Goal: Task Accomplishment & Management: Complete application form

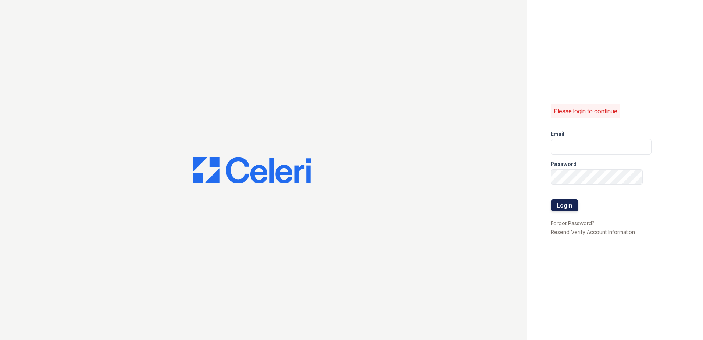
type input "renewwhitemarsh@trinity-pm.com"
click at [566, 203] on button "Login" at bounding box center [565, 205] width 28 height 12
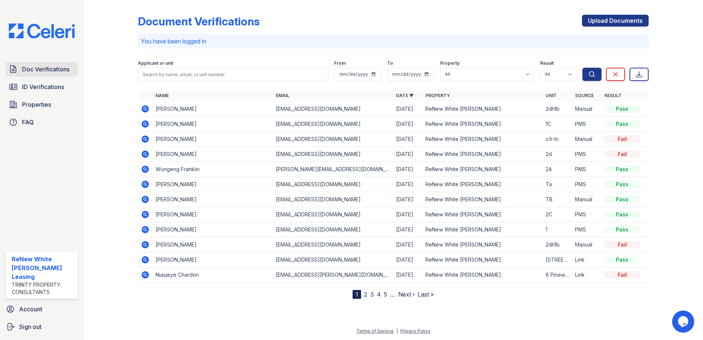
click at [46, 70] on span "Doc Verifications" at bounding box center [45, 69] width 47 height 9
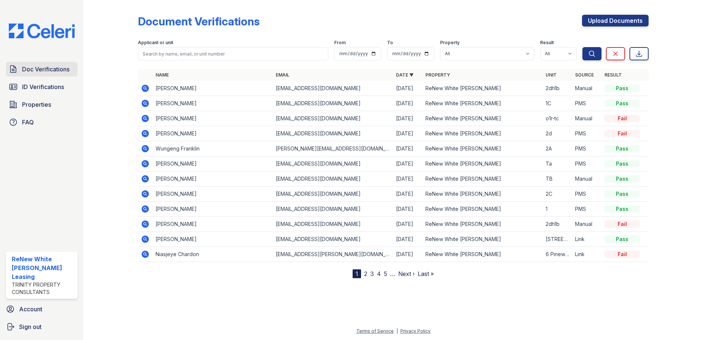
click at [57, 68] on span "Doc Verifications" at bounding box center [45, 69] width 47 height 9
click at [40, 72] on span "Doc Verifications" at bounding box center [45, 69] width 47 height 9
click at [630, 22] on link "Upload Documents" at bounding box center [615, 21] width 67 height 12
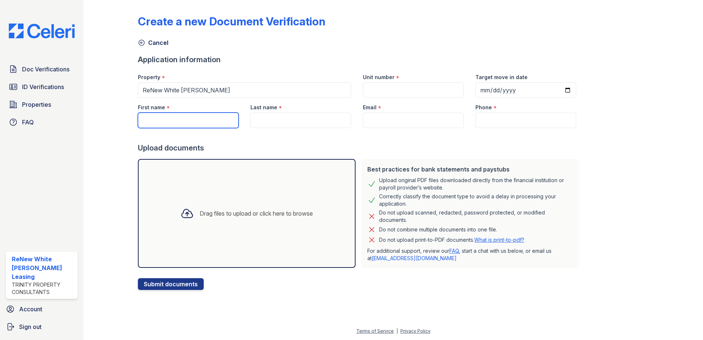
click at [176, 116] on input "First name" at bounding box center [188, 120] width 101 height 15
type input "Kanisha"
click at [275, 128] on div at bounding box center [360, 135] width 444 height 15
click at [275, 120] on input "Last name" at bounding box center [300, 120] width 101 height 15
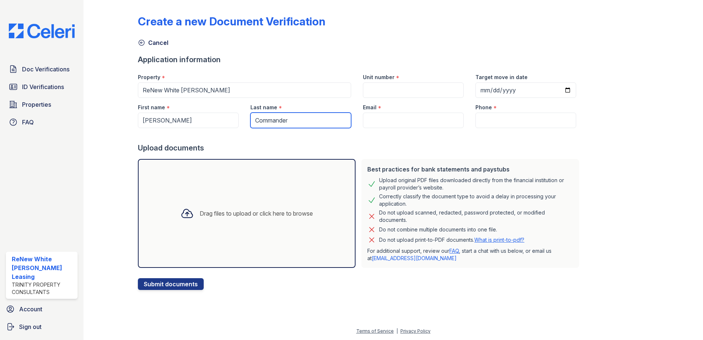
type input "Commander"
paste input "kcommander@commandhw.com"
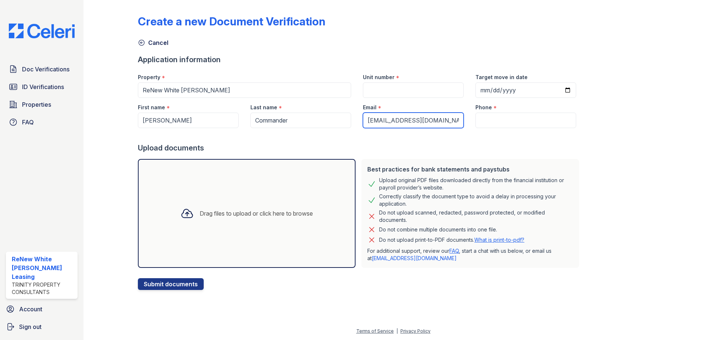
scroll to position [0, 2]
type input "kcommander@commandhw.com"
paste input "(410) 336-1112"
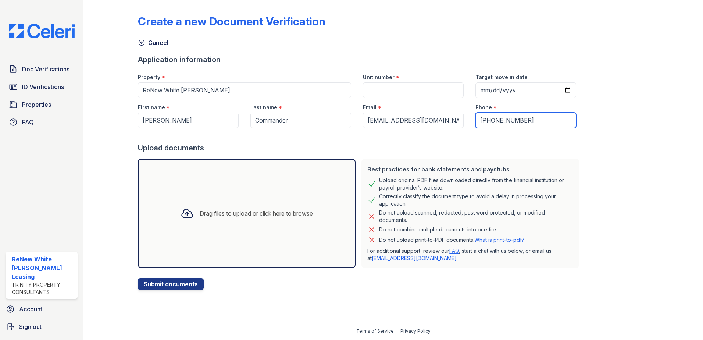
type input "(410) 336-1112"
click at [411, 88] on input "Unit number" at bounding box center [413, 89] width 101 height 15
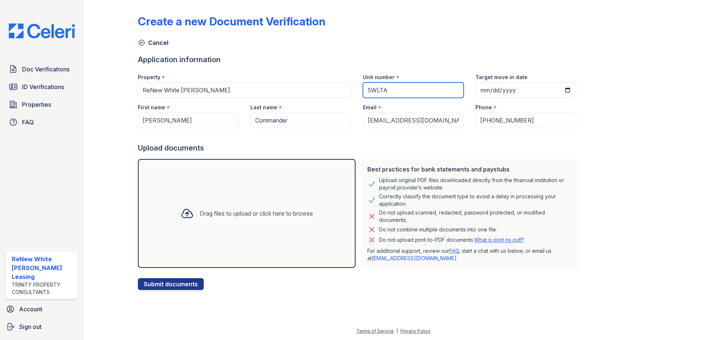
type input "5WLTA"
click at [202, 211] on div "Drag files to upload or click here to browse" at bounding box center [256, 213] width 113 height 9
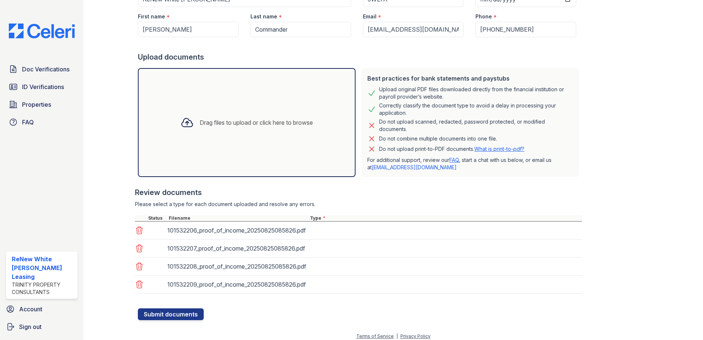
scroll to position [96, 0]
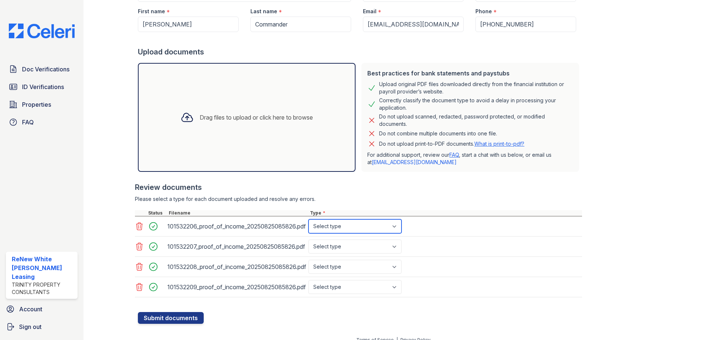
click at [339, 228] on select "Select type Paystub Bank Statement Offer Letter Tax Documents Benefit Award Let…" at bounding box center [355, 226] width 93 height 14
select select "bank_statement"
click at [309, 219] on select "Select type Paystub Bank Statement Offer Letter Tax Documents Benefit Award Let…" at bounding box center [355, 226] width 93 height 14
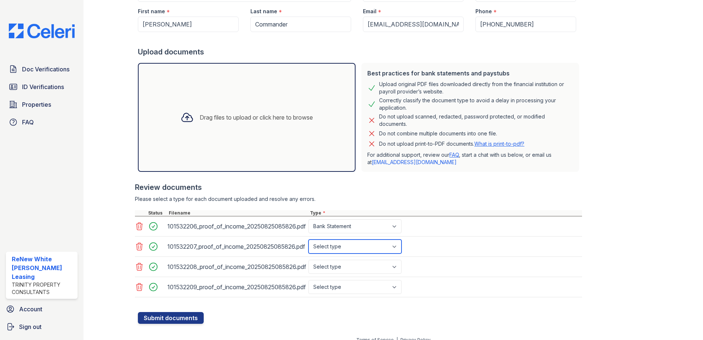
click at [340, 247] on select "Select type Paystub Bank Statement Offer Letter Tax Documents Benefit Award Let…" at bounding box center [355, 246] width 93 height 14
select select "bank_statement"
click at [309, 239] on select "Select type Paystub Bank Statement Offer Letter Tax Documents Benefit Award Let…" at bounding box center [355, 246] width 93 height 14
click at [346, 268] on select "Select type Paystub Bank Statement Offer Letter Tax Documents Benefit Award Let…" at bounding box center [355, 267] width 93 height 14
select select "bank_statement"
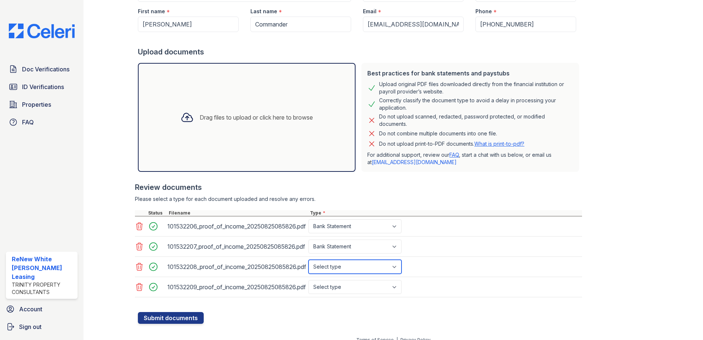
click at [309, 260] on select "Select type Paystub Bank Statement Offer Letter Tax Documents Benefit Award Let…" at bounding box center [355, 267] width 93 height 14
click at [342, 284] on select "Select type Paystub Bank Statement Offer Letter Tax Documents Benefit Award Let…" at bounding box center [355, 287] width 93 height 14
select select "bank_statement"
click at [309, 280] on select "Select type Paystub Bank Statement Offer Letter Tax Documents Benefit Award Let…" at bounding box center [355, 287] width 93 height 14
click at [190, 323] on button "Submit documents" at bounding box center [171, 318] width 66 height 12
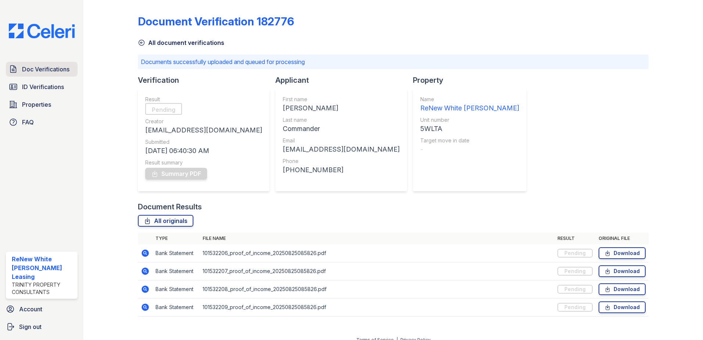
click at [39, 66] on span "Doc Verifications" at bounding box center [45, 69] width 47 height 9
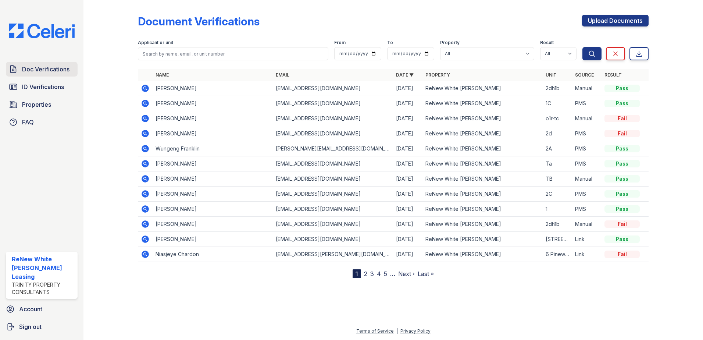
click at [61, 71] on span "Doc Verifications" at bounding box center [45, 69] width 47 height 9
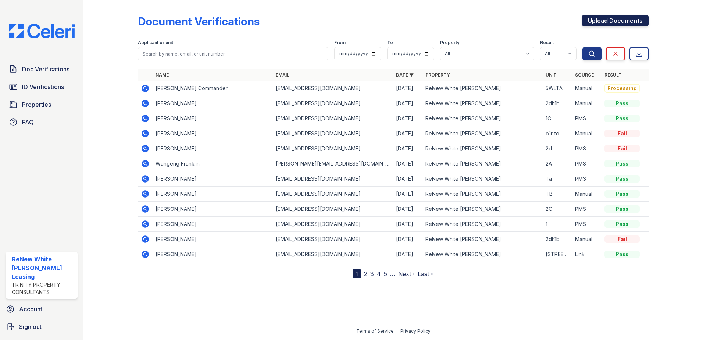
click at [633, 22] on link "Upload Documents" at bounding box center [615, 21] width 67 height 12
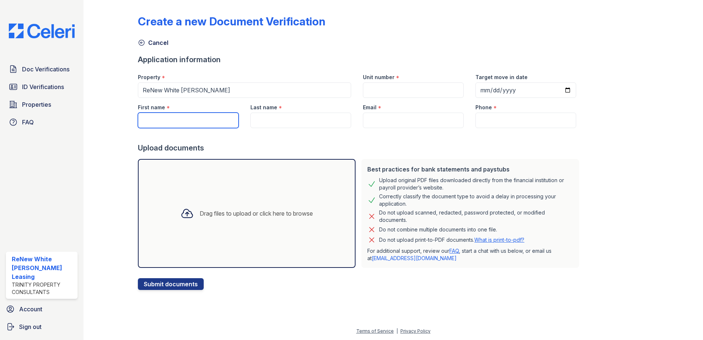
click at [203, 121] on input "First name" at bounding box center [188, 120] width 101 height 15
type input "Dajah"
click at [334, 118] on input "Last name" at bounding box center [300, 120] width 101 height 15
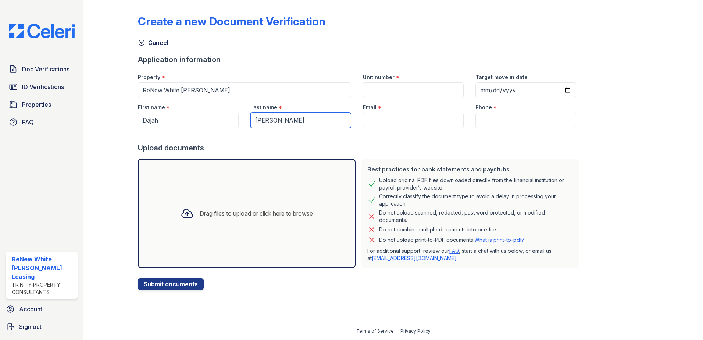
type input "Fleming"
paste input "f.dajah@yahoo.com"
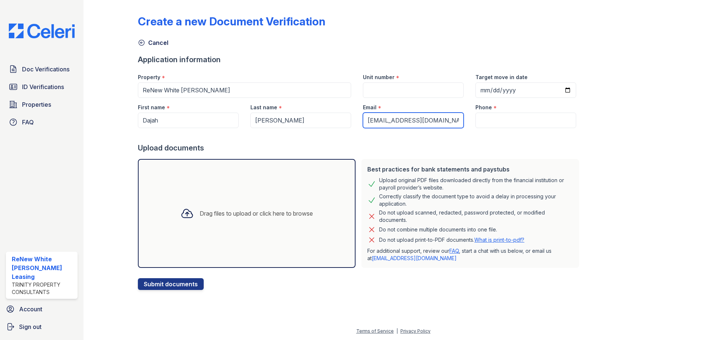
type input "f.dajah@yahoo.com"
paste input "(443) 531-9724"
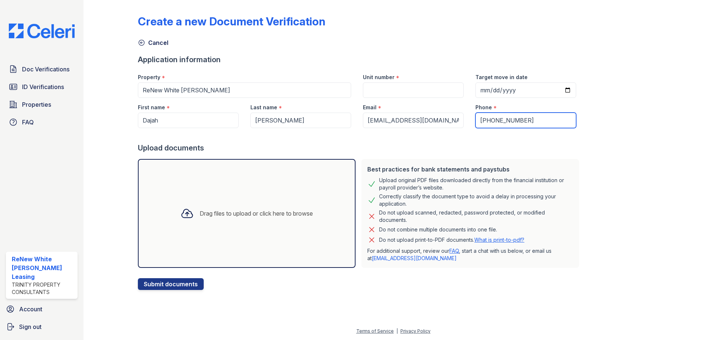
type input "(443) 531-9724"
click at [434, 90] on input "Unit number" at bounding box center [413, 89] width 101 height 15
type input "TA"
click at [280, 221] on div "Drag files to upload or click here to browse" at bounding box center [247, 213] width 144 height 25
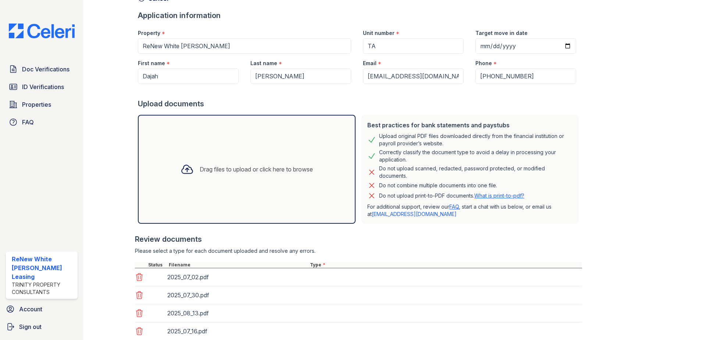
scroll to position [96, 0]
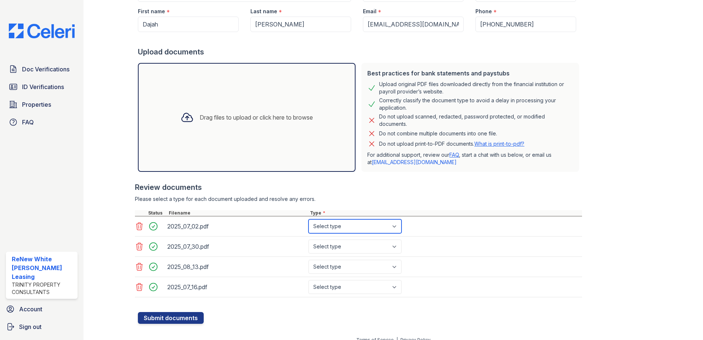
click at [342, 229] on select "Select type Paystub Bank Statement Offer Letter Tax Documents Benefit Award Let…" at bounding box center [355, 226] width 93 height 14
select select "paystub"
click at [309, 219] on select "Select type Paystub Bank Statement Offer Letter Tax Documents Benefit Award Let…" at bounding box center [355, 226] width 93 height 14
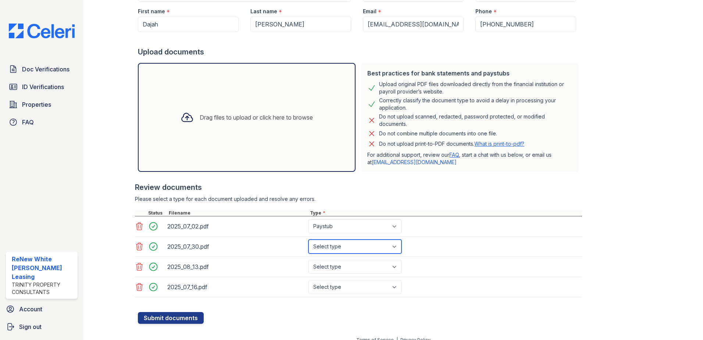
click at [343, 249] on select "Select type Paystub Bank Statement Offer Letter Tax Documents Benefit Award Let…" at bounding box center [355, 246] width 93 height 14
select select "paystub"
click at [309, 239] on select "Select type Paystub Bank Statement Offer Letter Tax Documents Benefit Award Let…" at bounding box center [355, 246] width 93 height 14
click at [339, 267] on select "Select type Paystub Bank Statement Offer Letter Tax Documents Benefit Award Let…" at bounding box center [355, 267] width 93 height 14
select select "paystub"
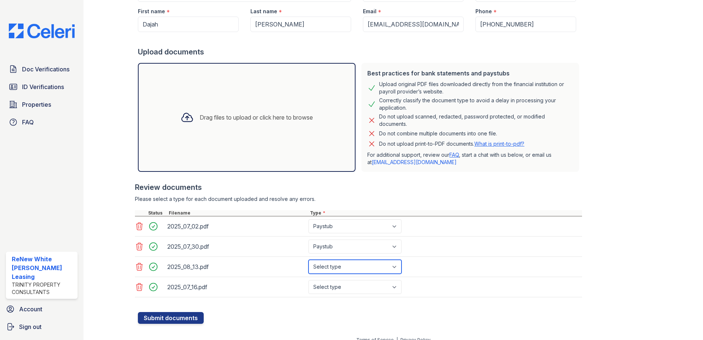
click at [309, 260] on select "Select type Paystub Bank Statement Offer Letter Tax Documents Benefit Award Let…" at bounding box center [355, 267] width 93 height 14
click at [353, 285] on select "Select type Paystub Bank Statement Offer Letter Tax Documents Benefit Award Let…" at bounding box center [355, 287] width 93 height 14
select select "paystub"
click at [309, 280] on select "Select type Paystub Bank Statement Offer Letter Tax Documents Benefit Award Let…" at bounding box center [355, 287] width 93 height 14
click at [201, 320] on button "Submit documents" at bounding box center [171, 318] width 66 height 12
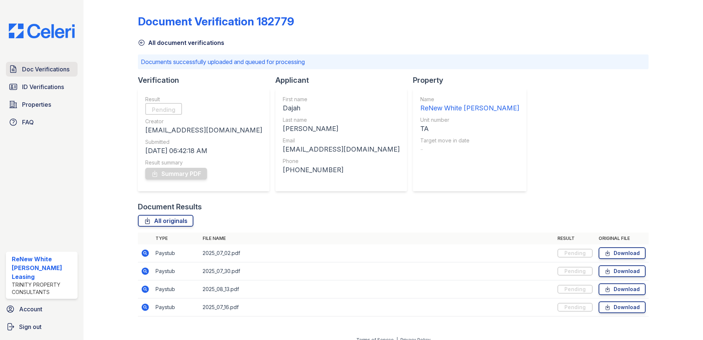
click at [47, 66] on span "Doc Verifications" at bounding box center [45, 69] width 47 height 9
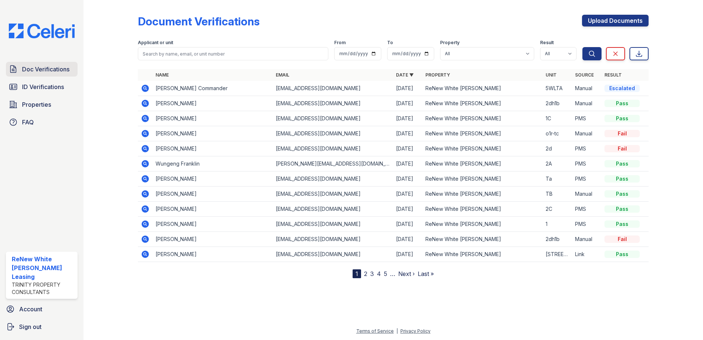
click at [42, 66] on span "Doc Verifications" at bounding box center [45, 69] width 47 height 9
click at [60, 72] on span "Doc Verifications" at bounding box center [45, 69] width 47 height 9
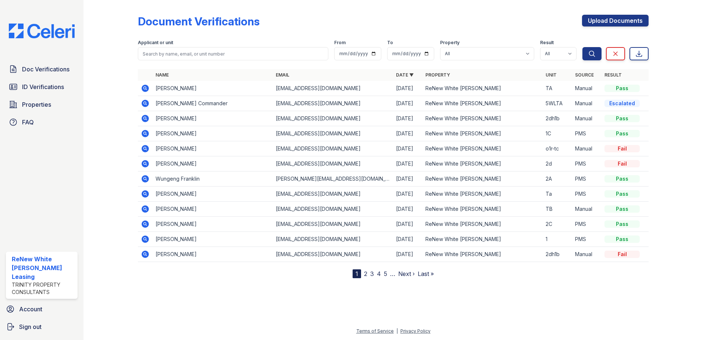
click at [145, 87] on icon at bounding box center [145, 88] width 9 height 9
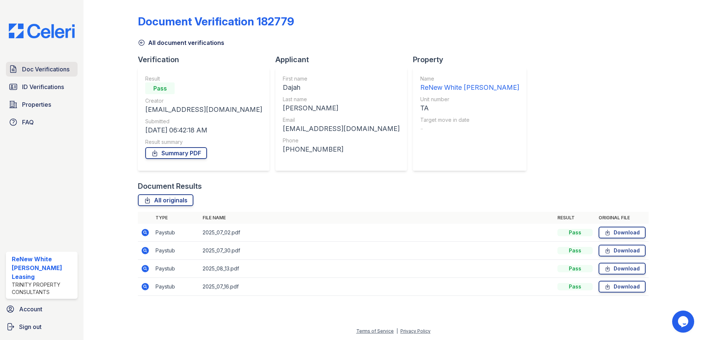
click at [28, 65] on span "Doc Verifications" at bounding box center [45, 69] width 47 height 9
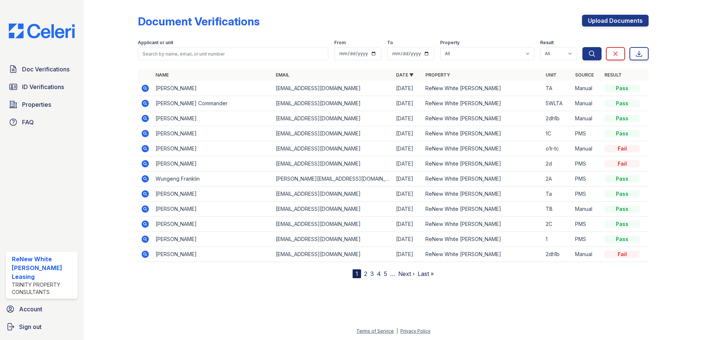
click at [147, 104] on icon at bounding box center [145, 103] width 7 height 7
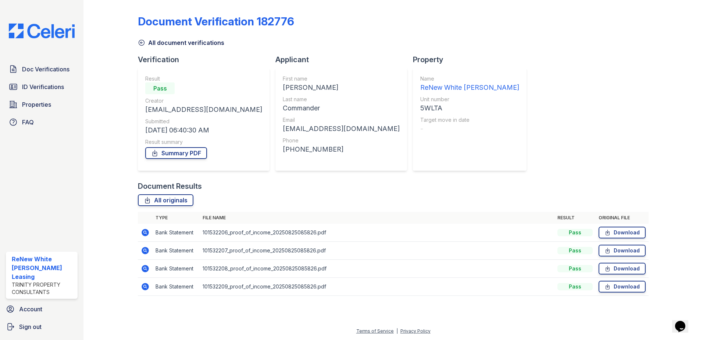
click at [144, 235] on icon at bounding box center [145, 232] width 7 height 7
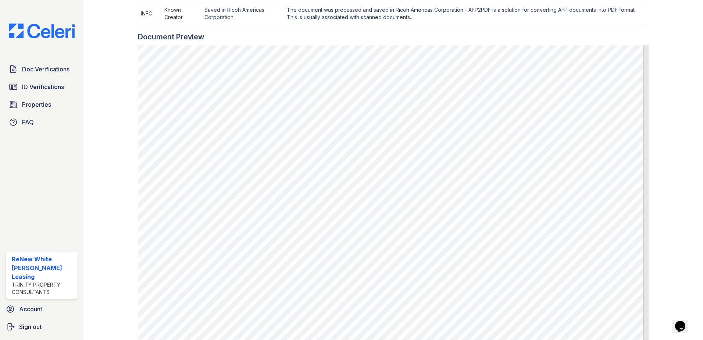
scroll to position [294, 0]
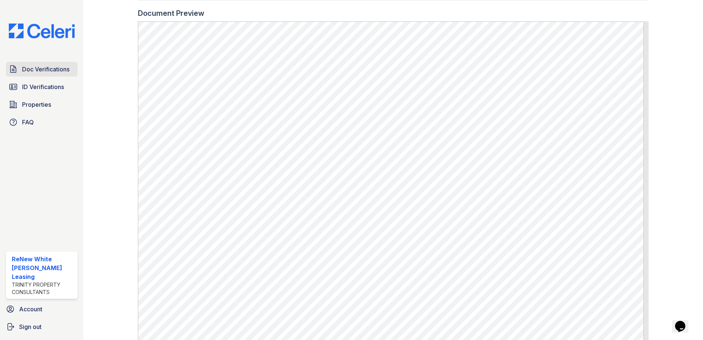
click at [63, 72] on span "Doc Verifications" at bounding box center [45, 69] width 47 height 9
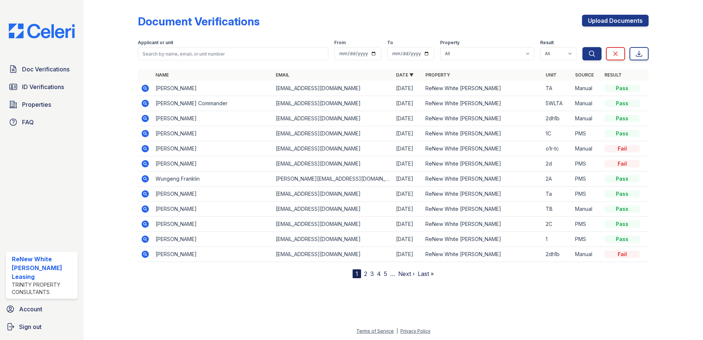
click at [144, 100] on icon at bounding box center [145, 103] width 9 height 9
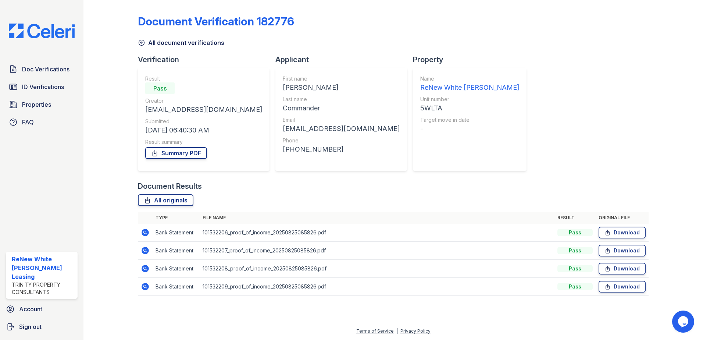
click at [145, 288] on icon at bounding box center [145, 286] width 7 height 7
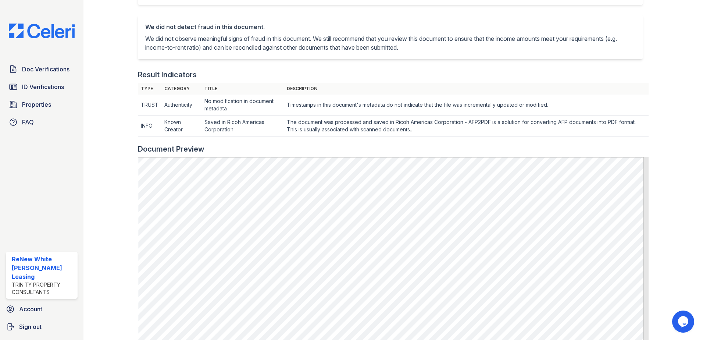
scroll to position [147, 0]
